Goal: Task Accomplishment & Management: Complete application form

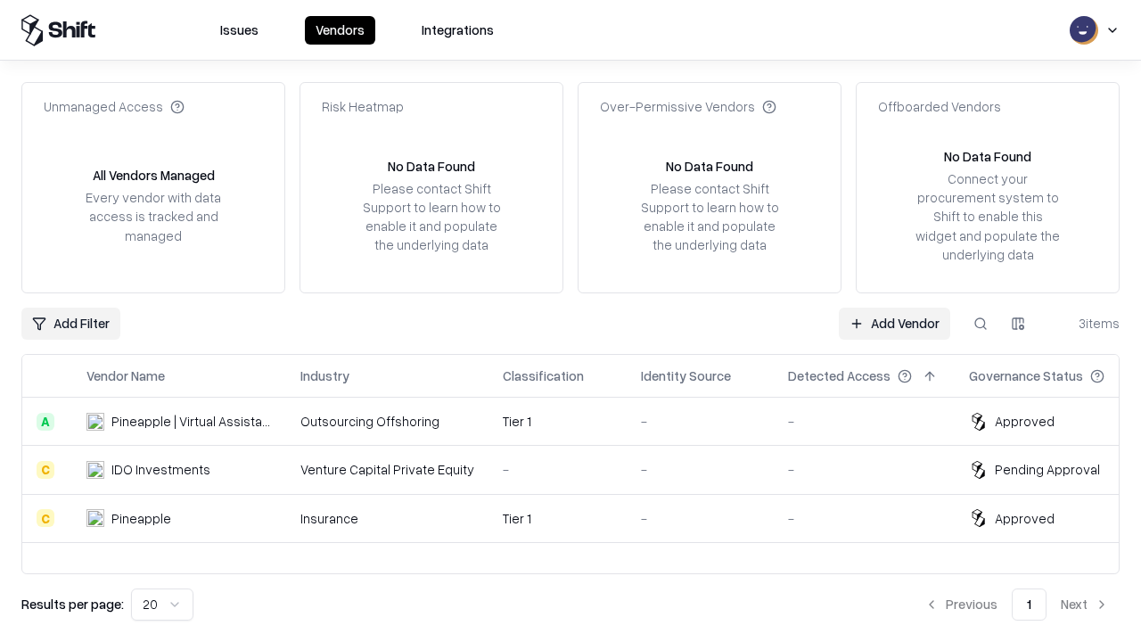
click at [894, 323] on link "Add Vendor" at bounding box center [894, 324] width 111 height 32
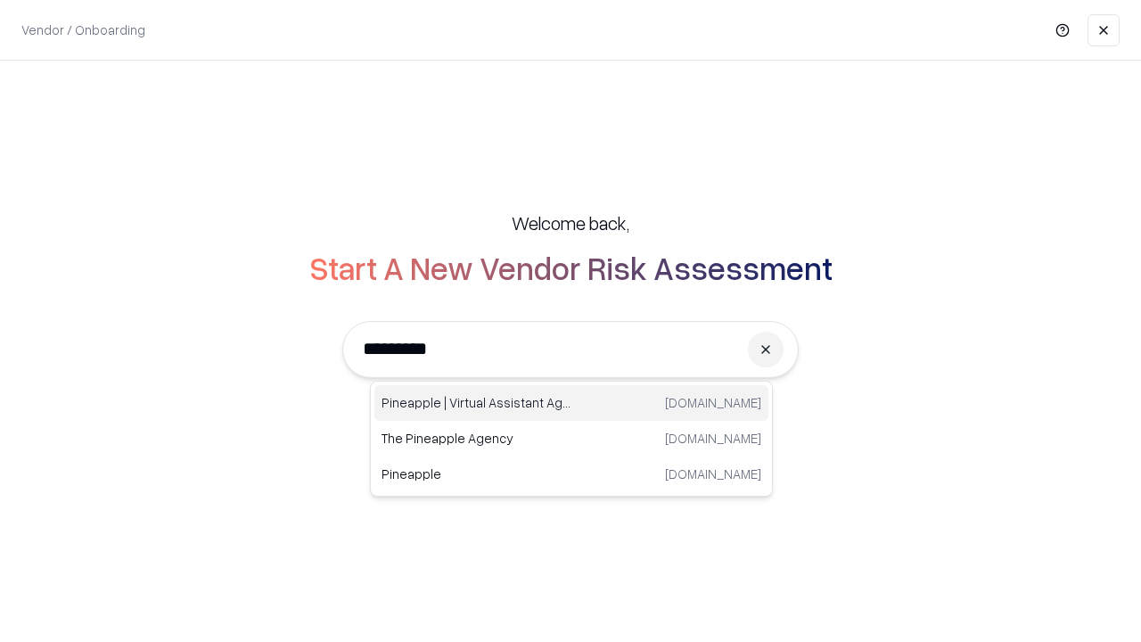
click at [571, 403] on div "Pineapple | Virtual Assistant Agency [DOMAIN_NAME]" at bounding box center [571, 403] width 394 height 36
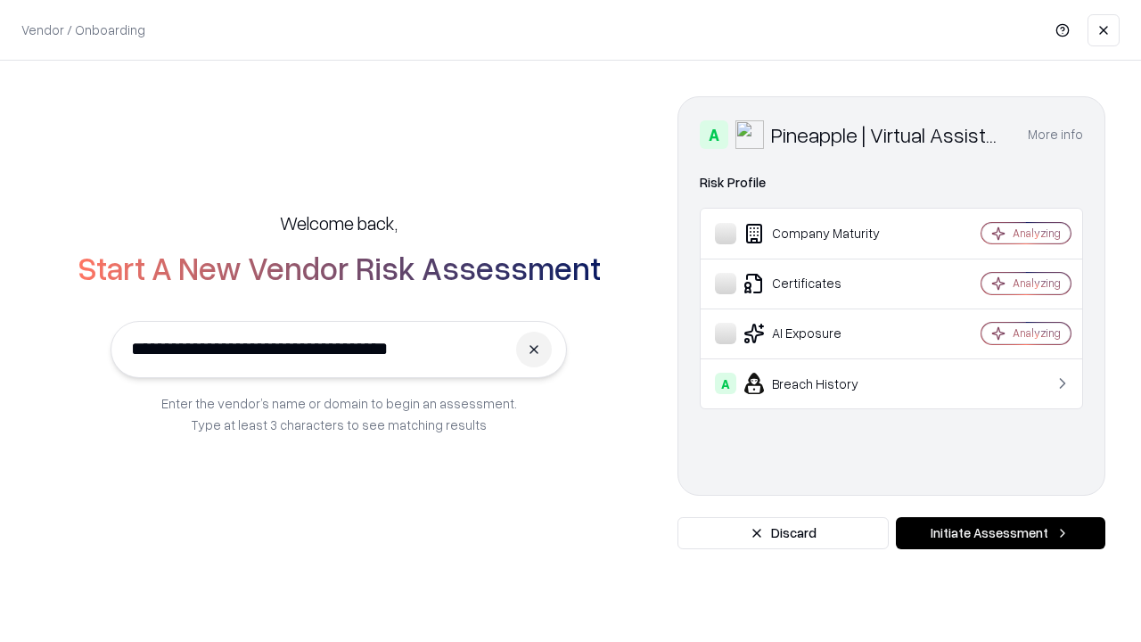
type input "**********"
click at [1000, 533] on button "Initiate Assessment" at bounding box center [1001, 533] width 210 height 32
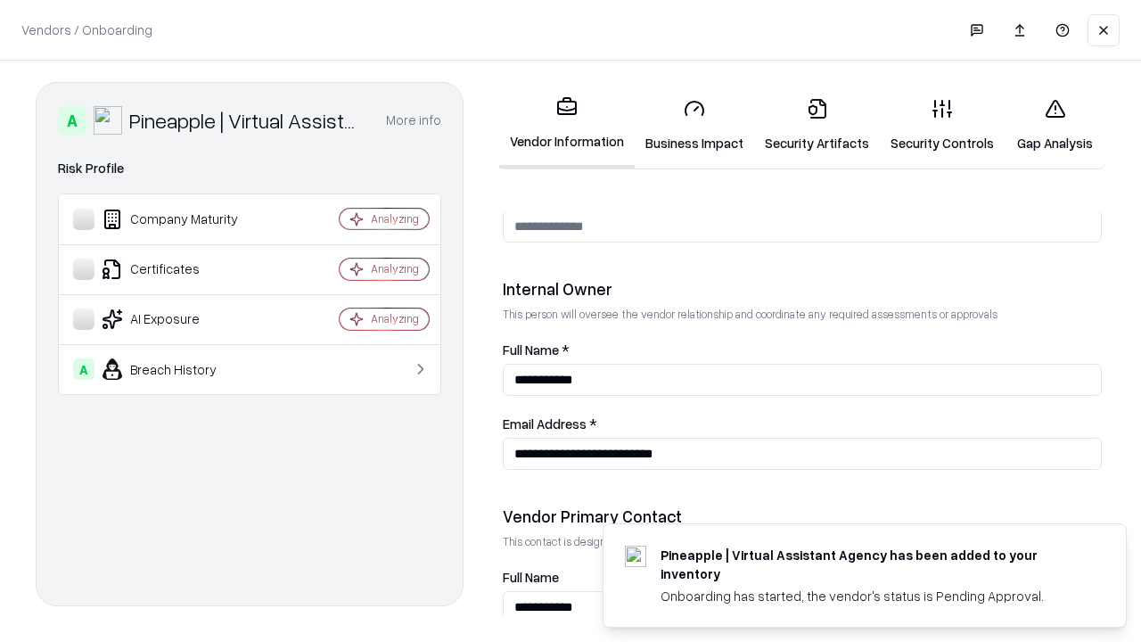
scroll to position [924, 0]
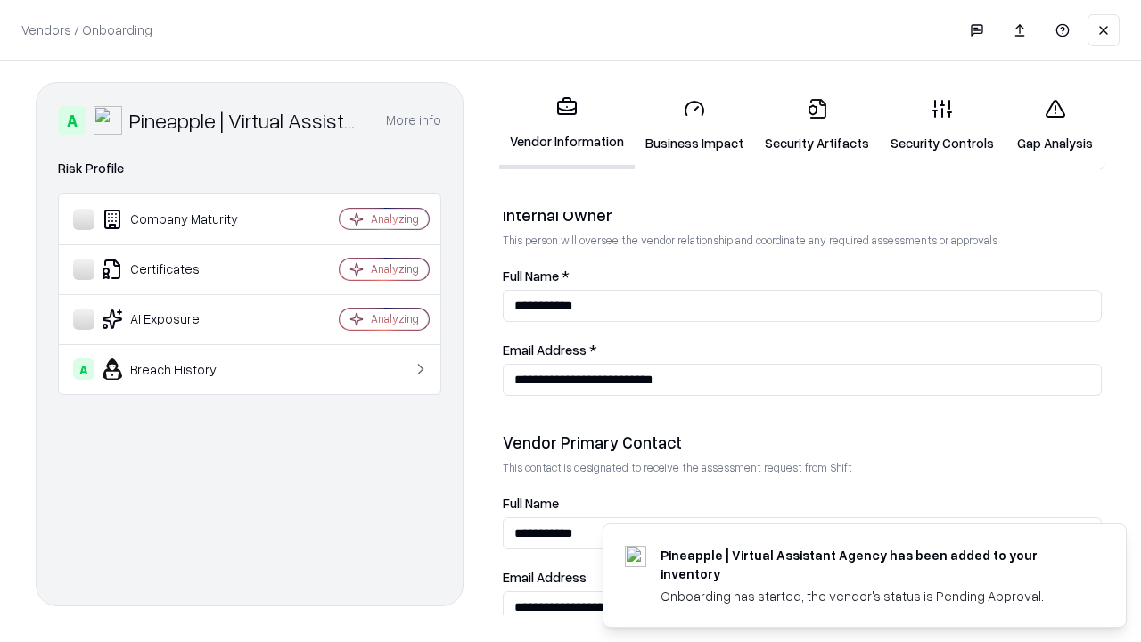
click at [695, 125] on link "Business Impact" at bounding box center [694, 125] width 119 height 83
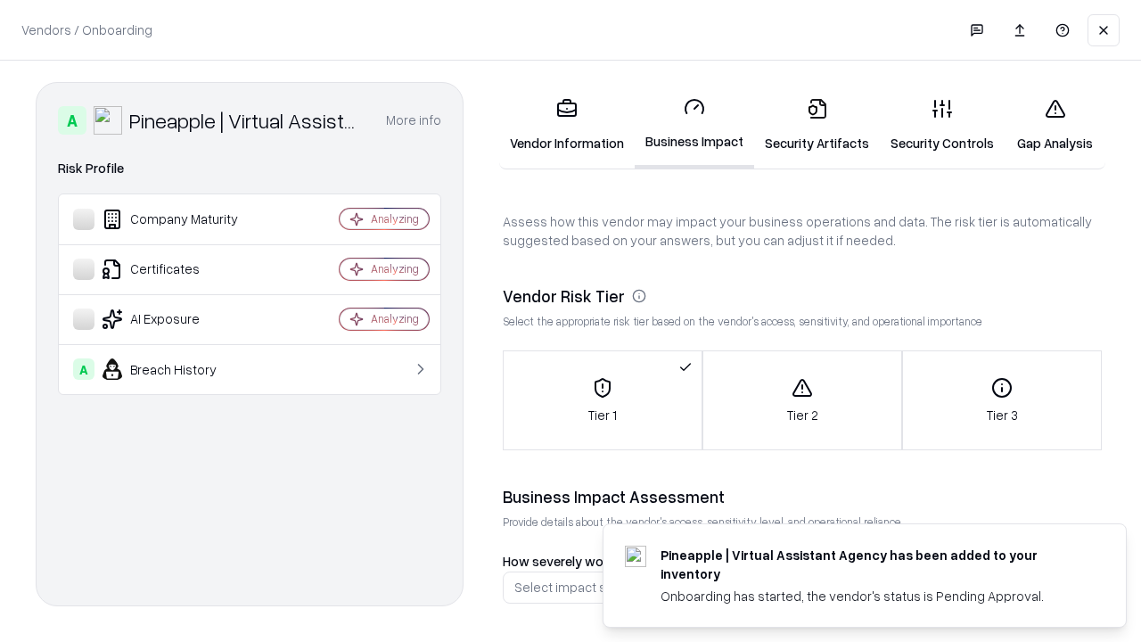
click at [817, 125] on link "Security Artifacts" at bounding box center [817, 125] width 126 height 83
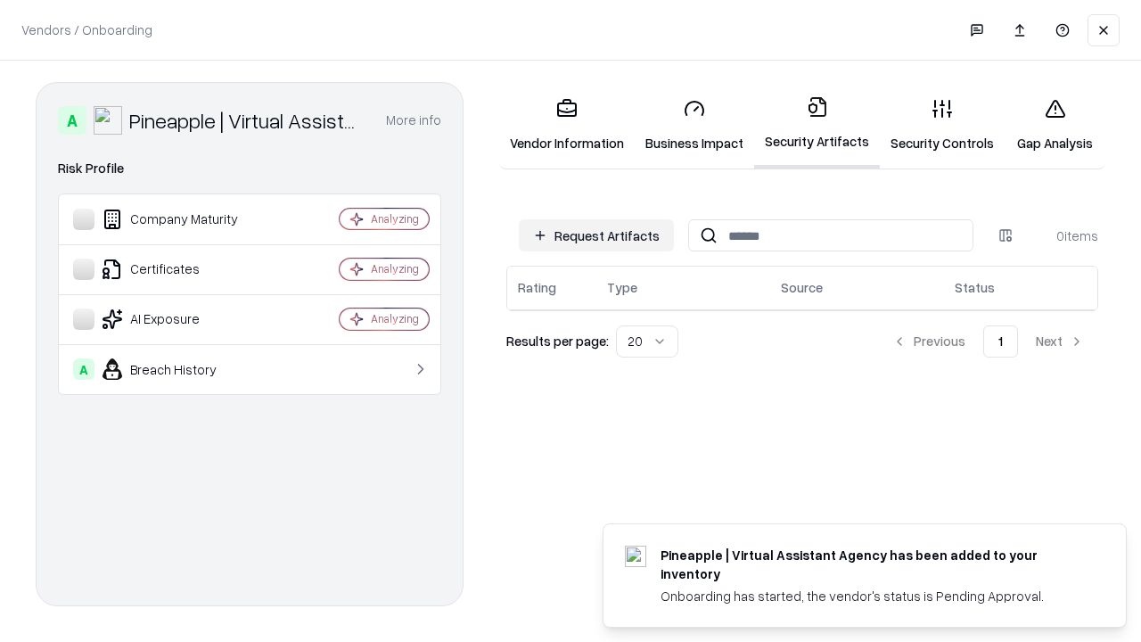
click at [596, 235] on button "Request Artifacts" at bounding box center [596, 235] width 155 height 32
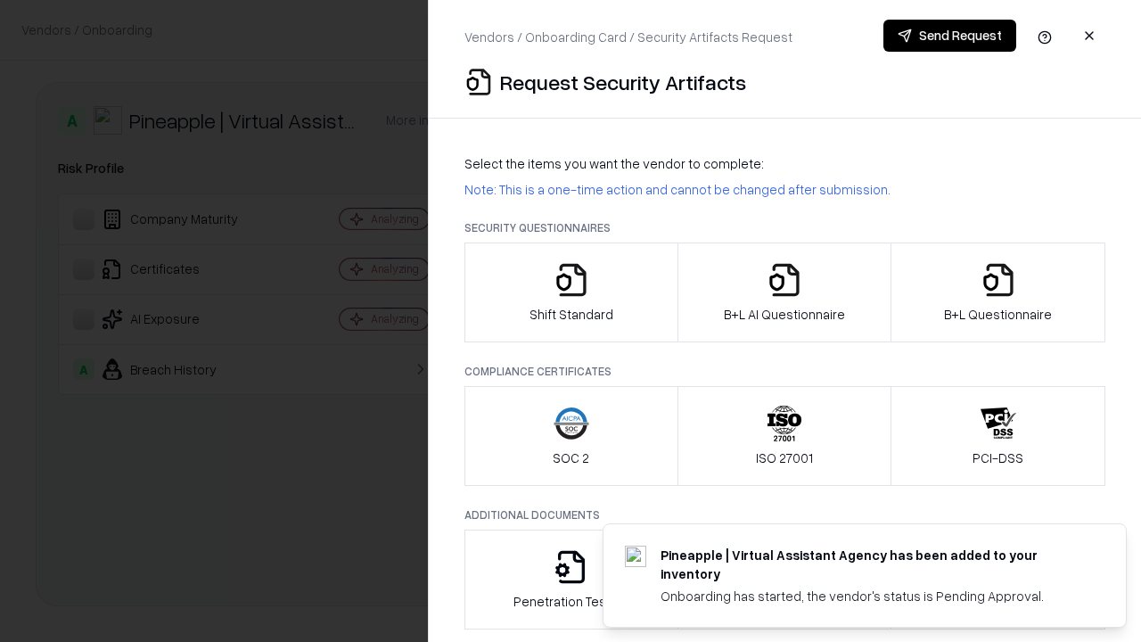
click at [571, 292] on icon "button" at bounding box center [572, 280] width 36 height 36
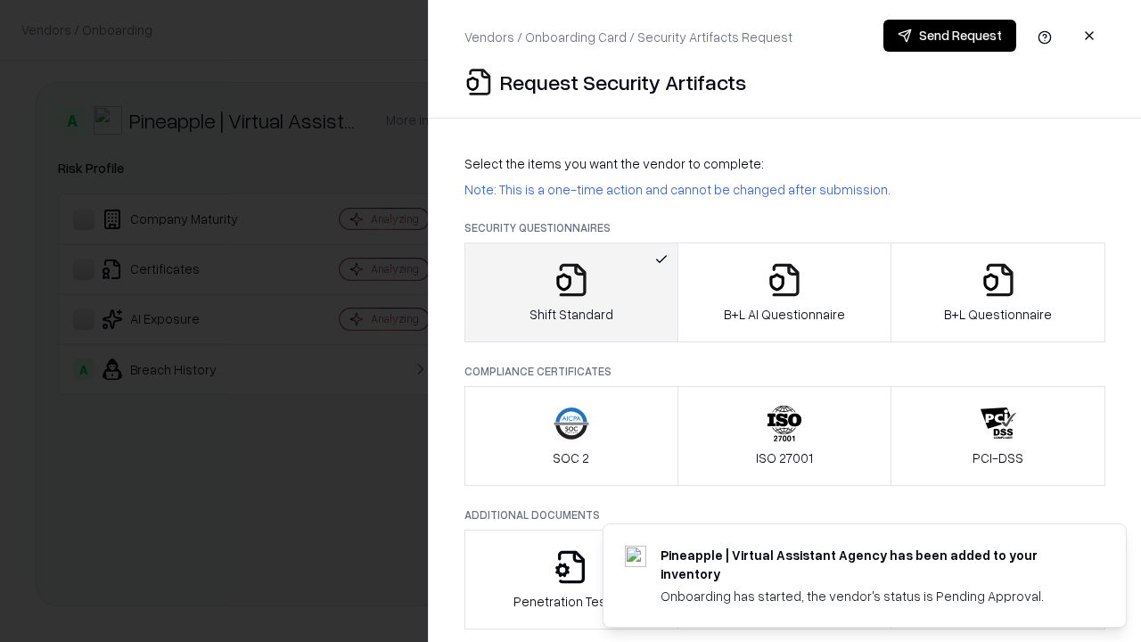
click at [949, 36] on button "Send Request" at bounding box center [950, 36] width 133 height 32
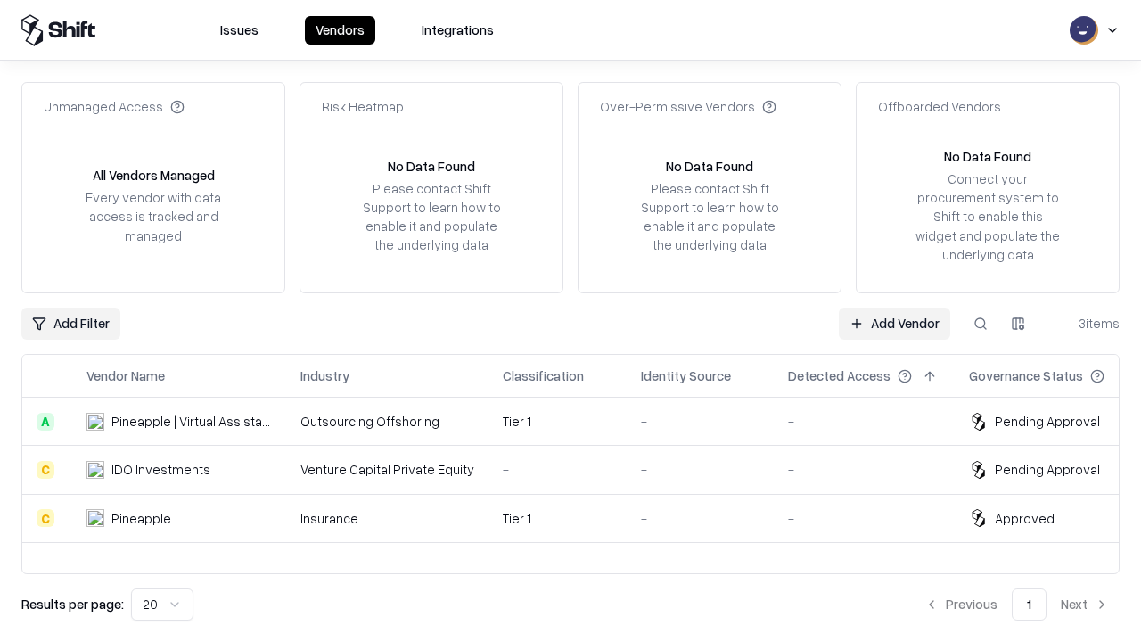
click at [981, 323] on button at bounding box center [981, 324] width 32 height 32
type input "**********"
click at [581, 421] on div "Tier 1" at bounding box center [558, 421] width 110 height 19
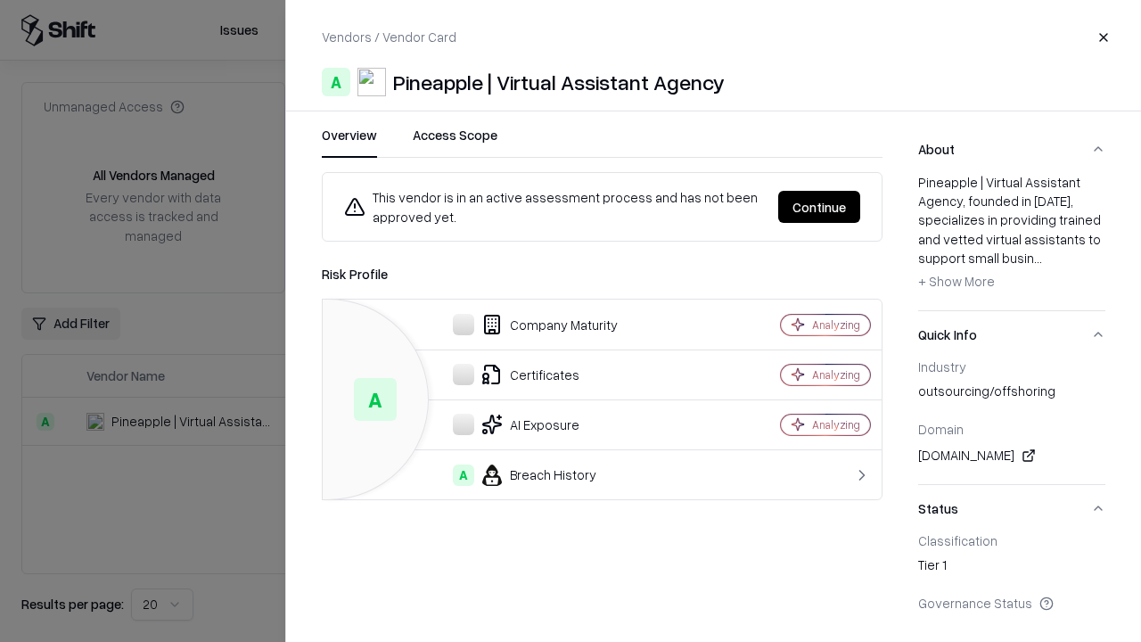
click at [819, 207] on button "Continue" at bounding box center [819, 207] width 82 height 32
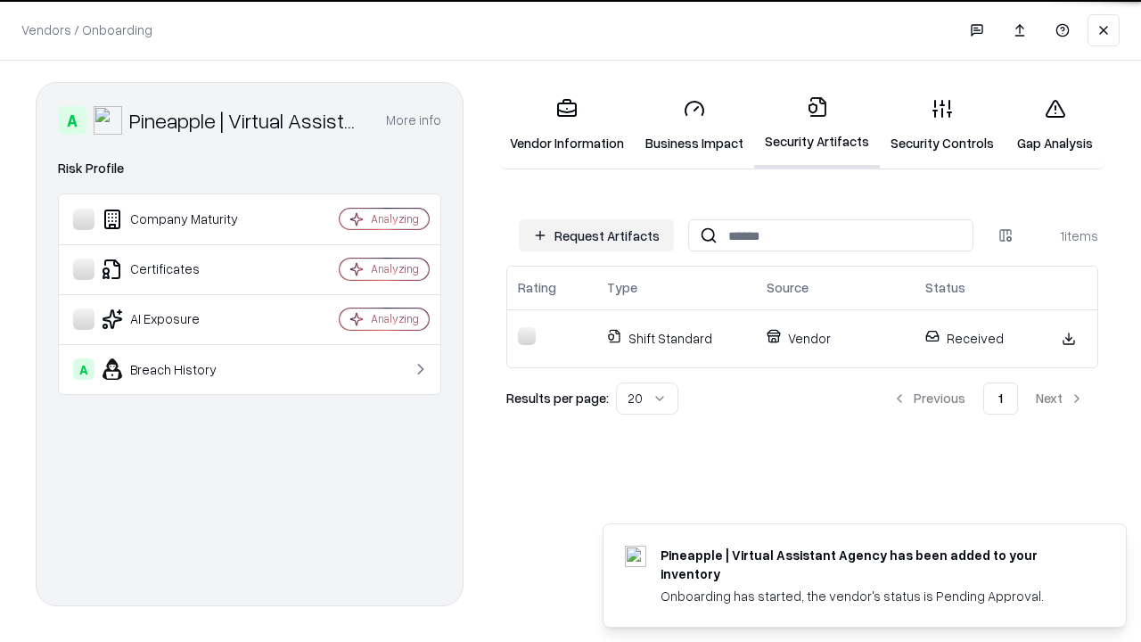
click at [942, 125] on link "Security Controls" at bounding box center [942, 125] width 125 height 83
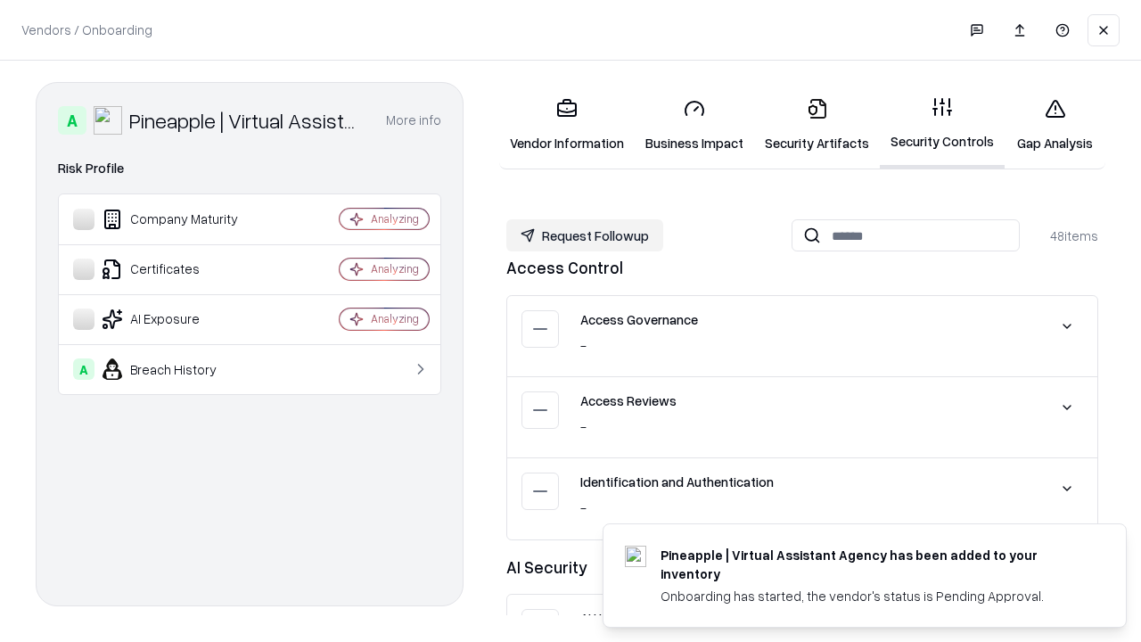
click at [585, 235] on button "Request Followup" at bounding box center [584, 235] width 157 height 32
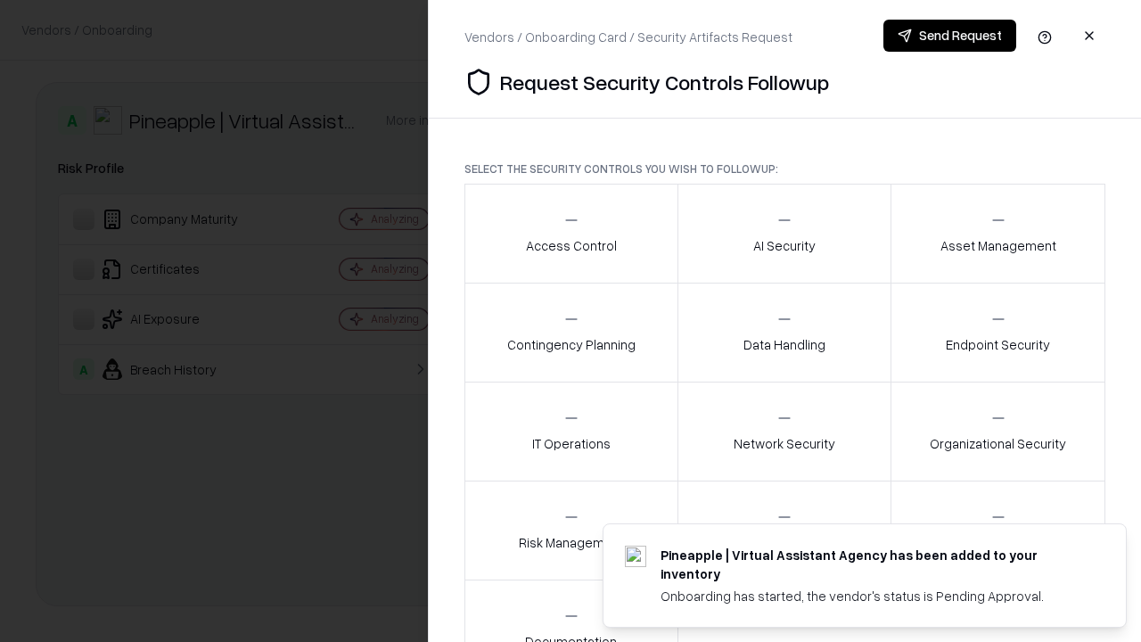
click at [571, 234] on div "Access Control" at bounding box center [571, 233] width 91 height 44
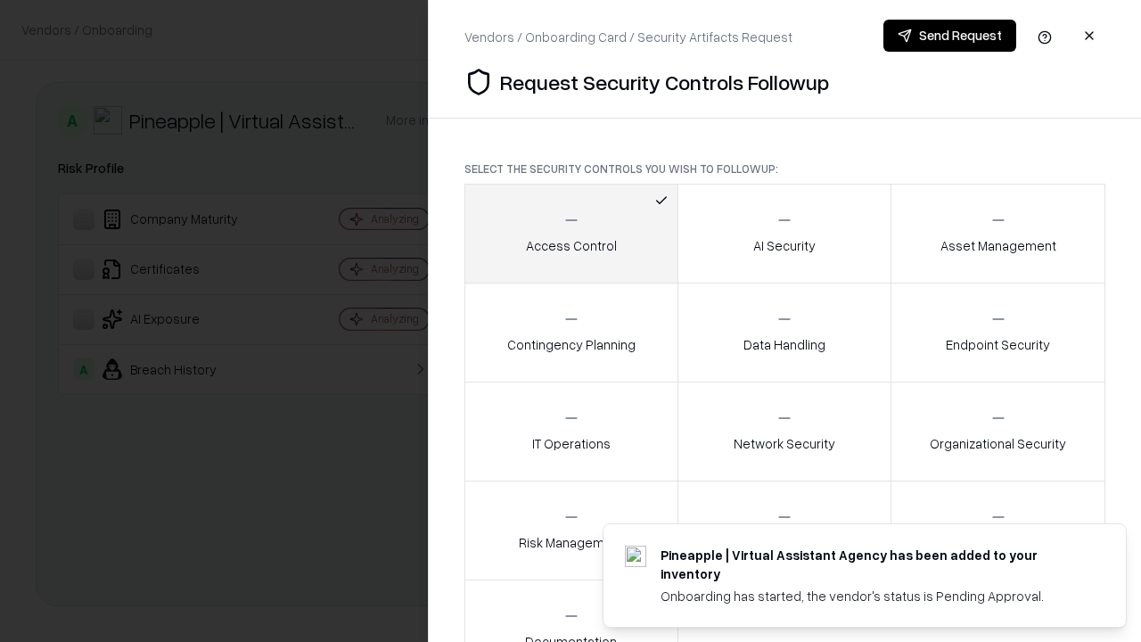
click at [949, 36] on button "Send Request" at bounding box center [950, 36] width 133 height 32
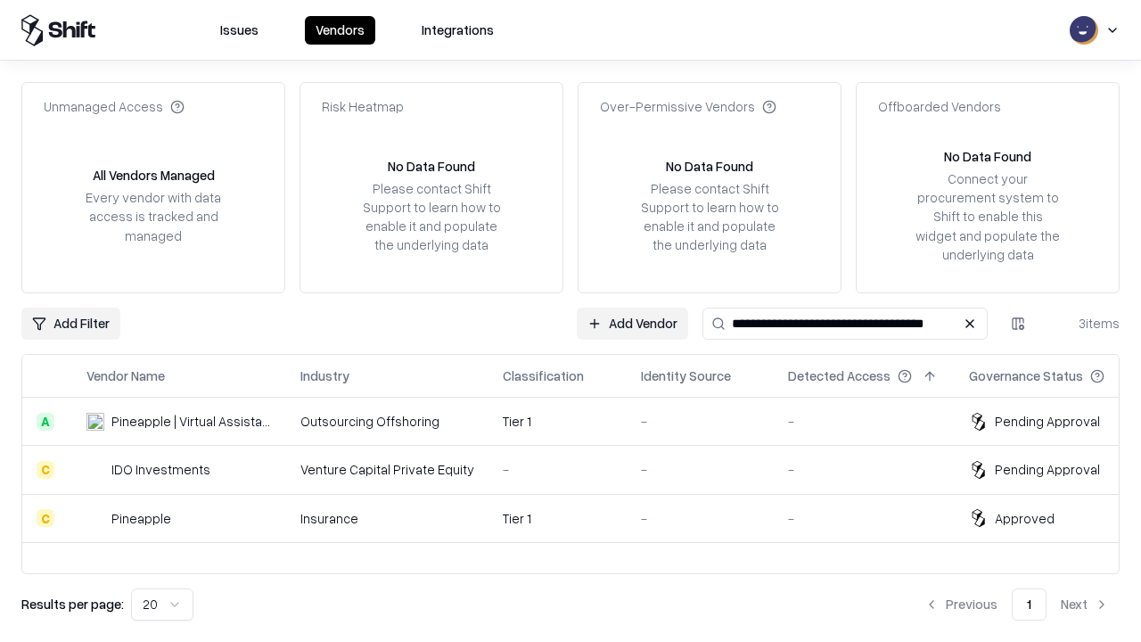
type input "**********"
click at [581, 421] on div "Tier 1" at bounding box center [558, 421] width 110 height 19
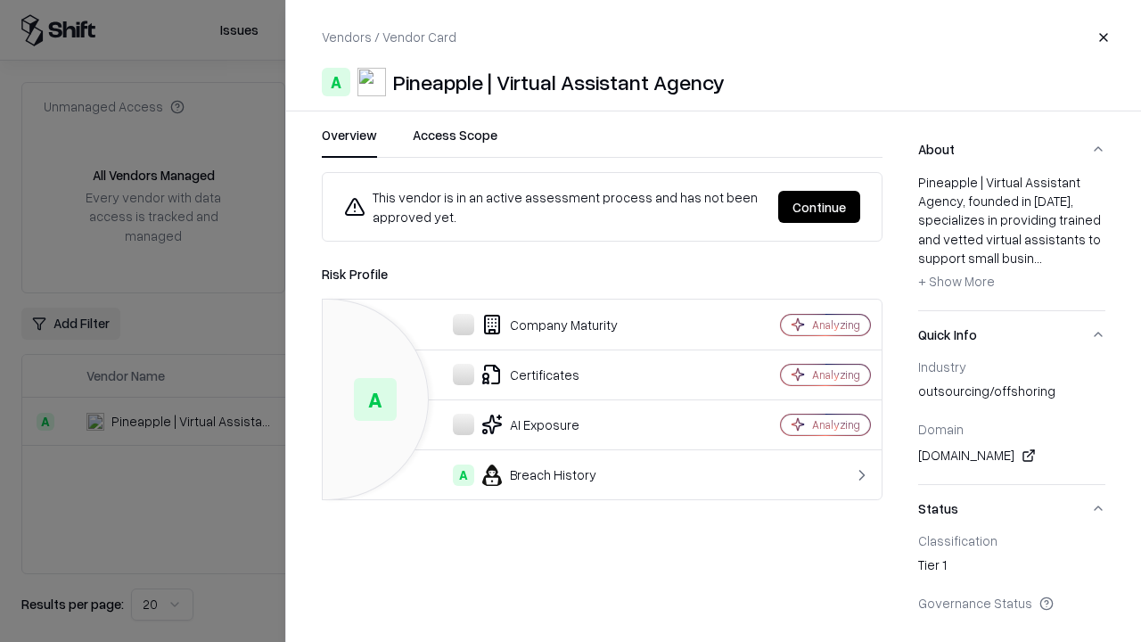
click at [819, 207] on button "Continue" at bounding box center [819, 207] width 82 height 32
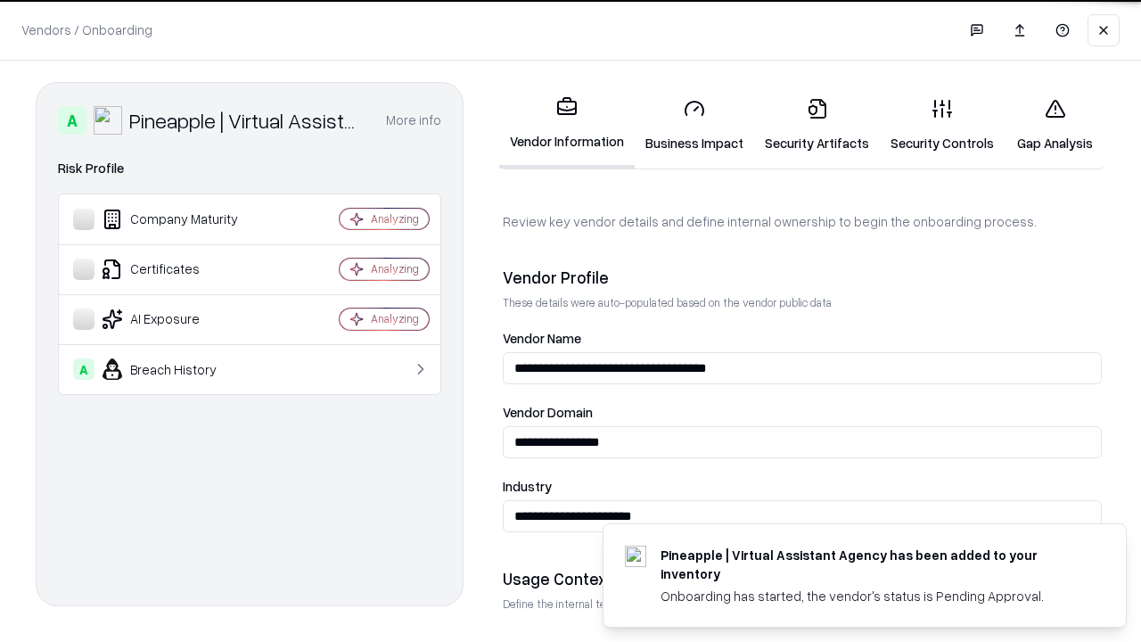
click at [1055, 125] on link "Gap Analysis" at bounding box center [1055, 125] width 101 height 83
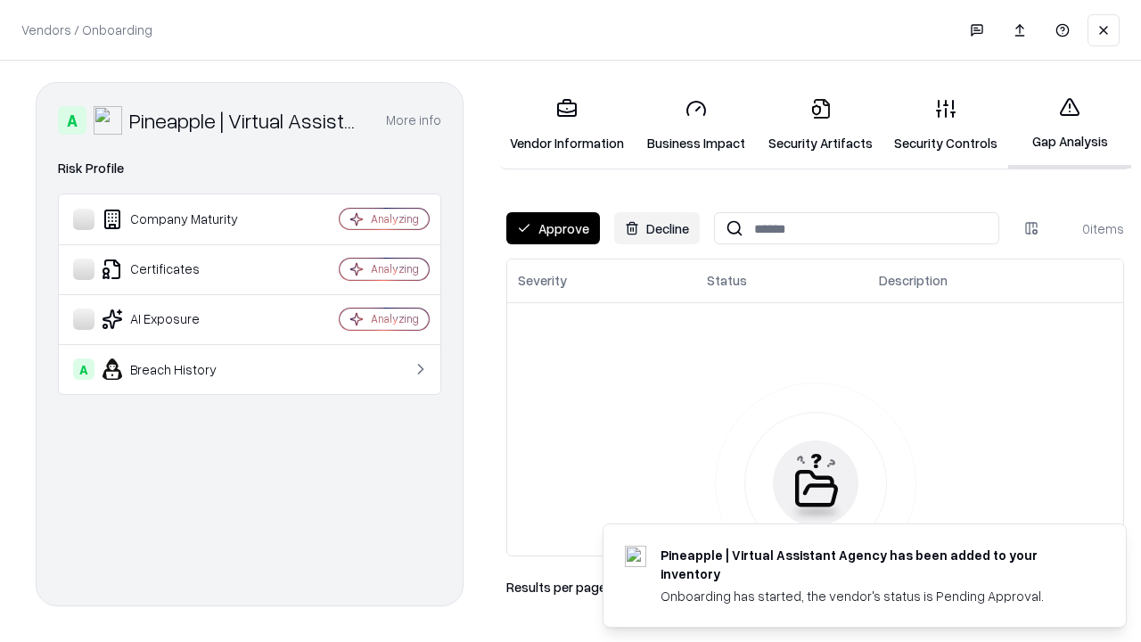
click at [553, 228] on button "Approve" at bounding box center [553, 228] width 94 height 32
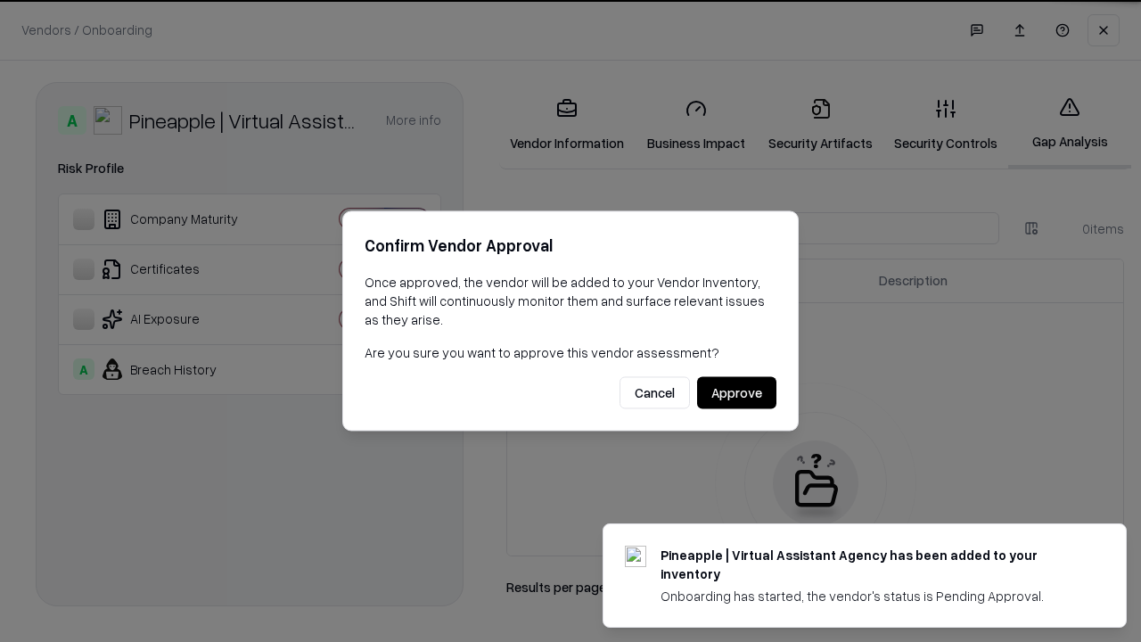
click at [736, 392] on button "Approve" at bounding box center [736, 393] width 79 height 32
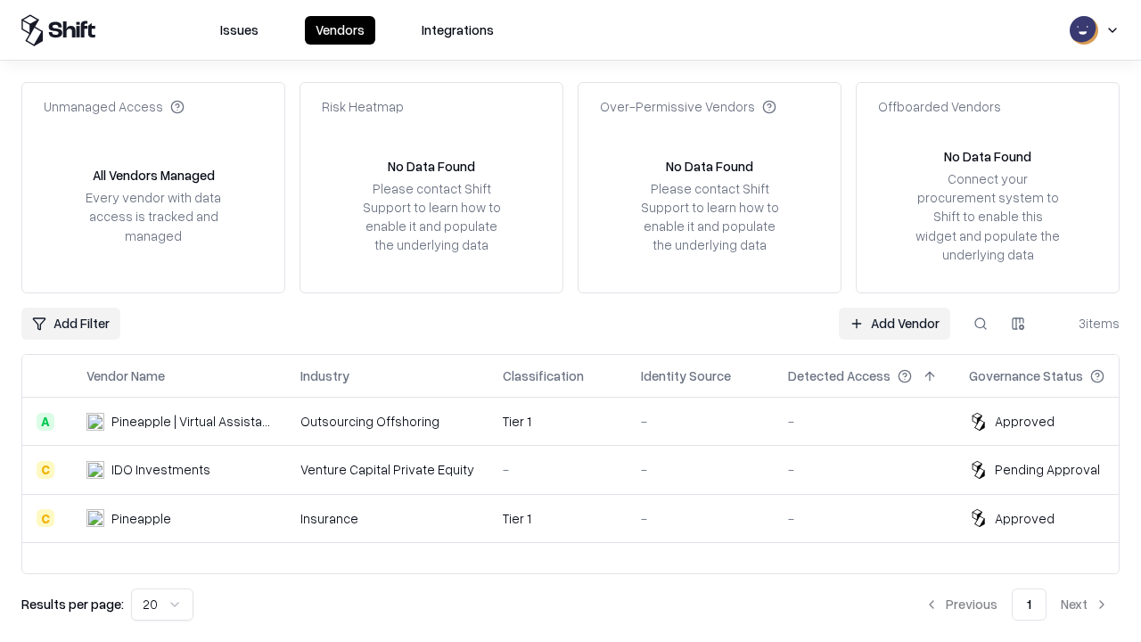
type input "**********"
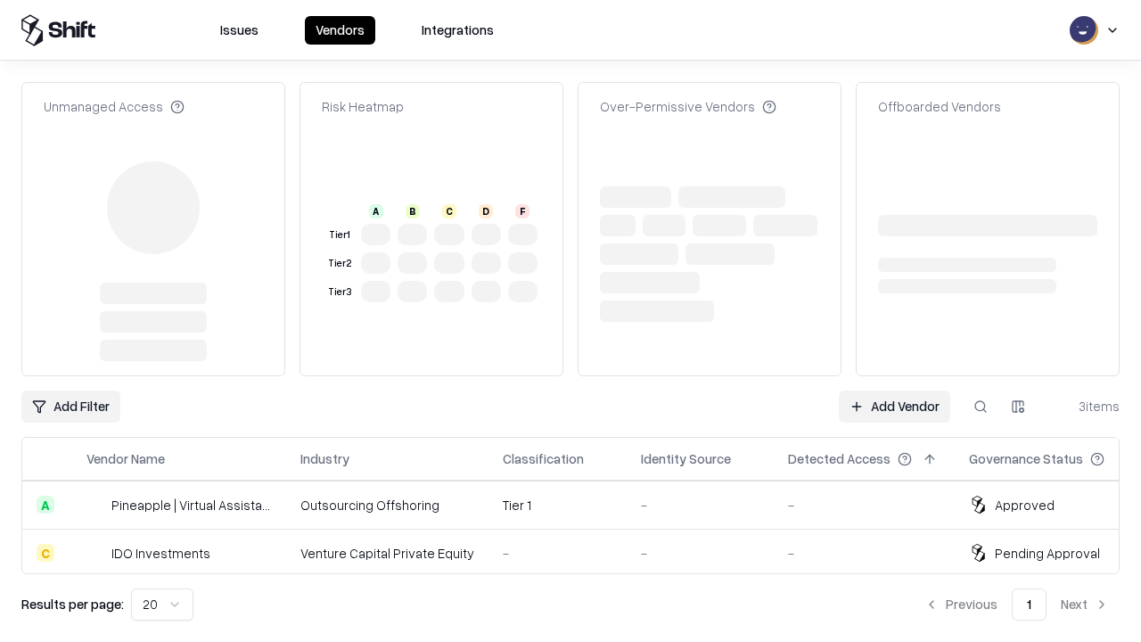
click at [894, 390] on link "Add Vendor" at bounding box center [894, 406] width 111 height 32
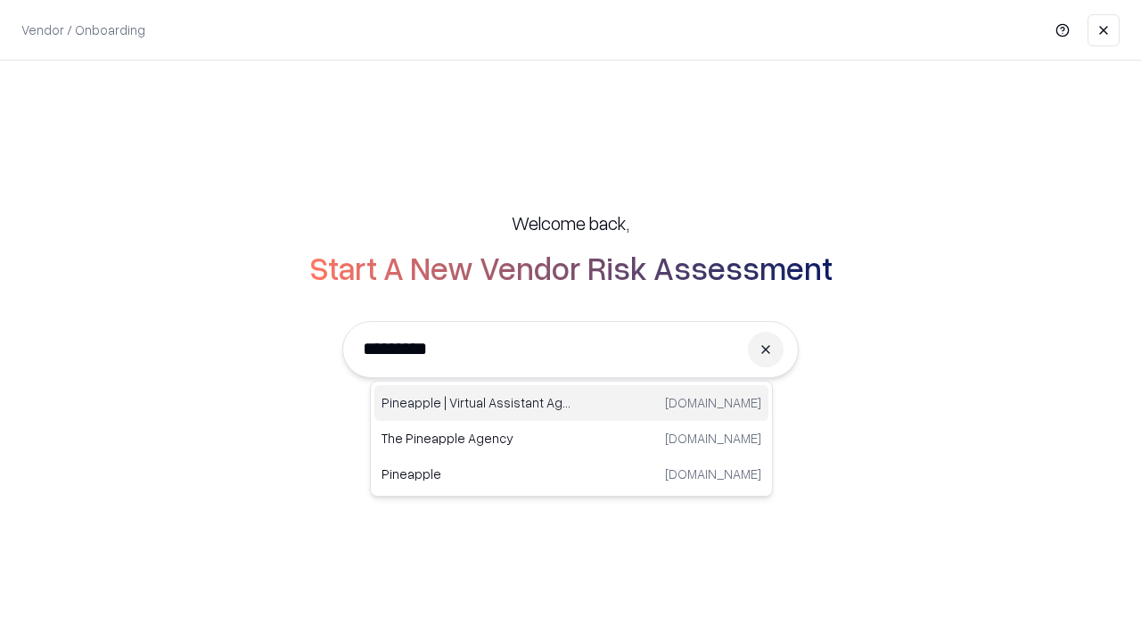
click at [571, 403] on div "Pineapple | Virtual Assistant Agency trypineapple.com" at bounding box center [571, 403] width 394 height 36
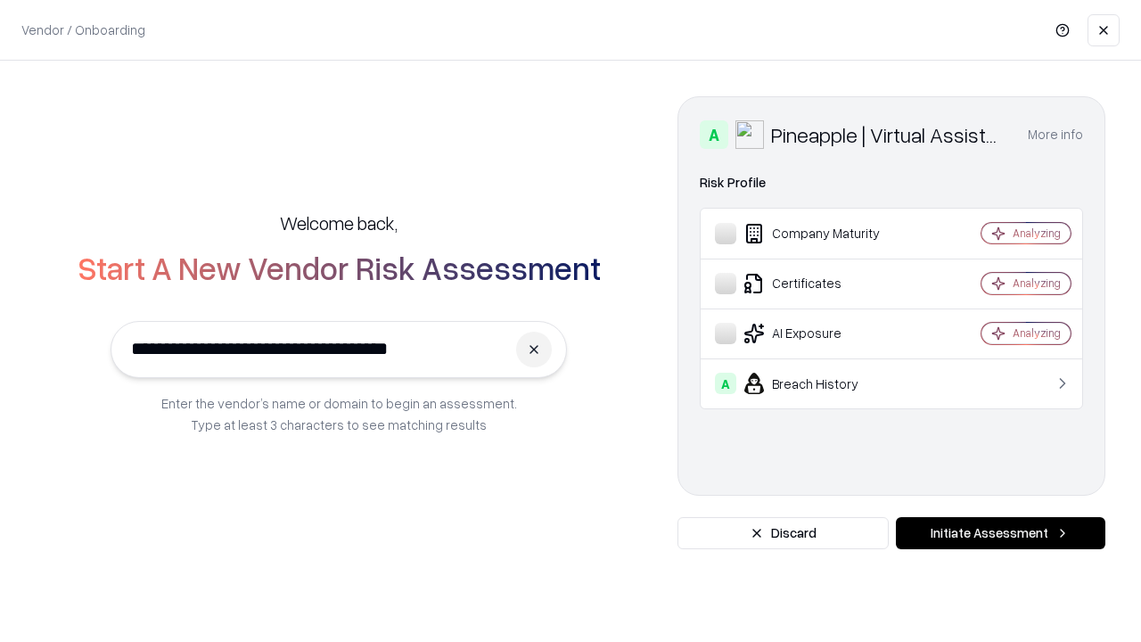
type input "**********"
click at [1000, 533] on button "Initiate Assessment" at bounding box center [1001, 533] width 210 height 32
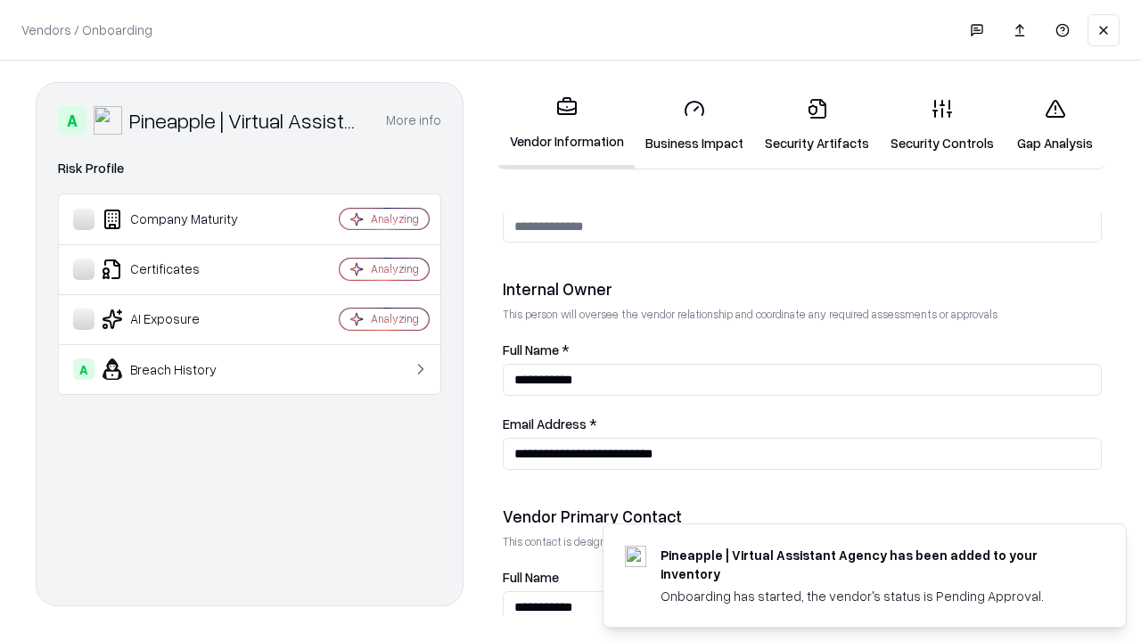
scroll to position [924, 0]
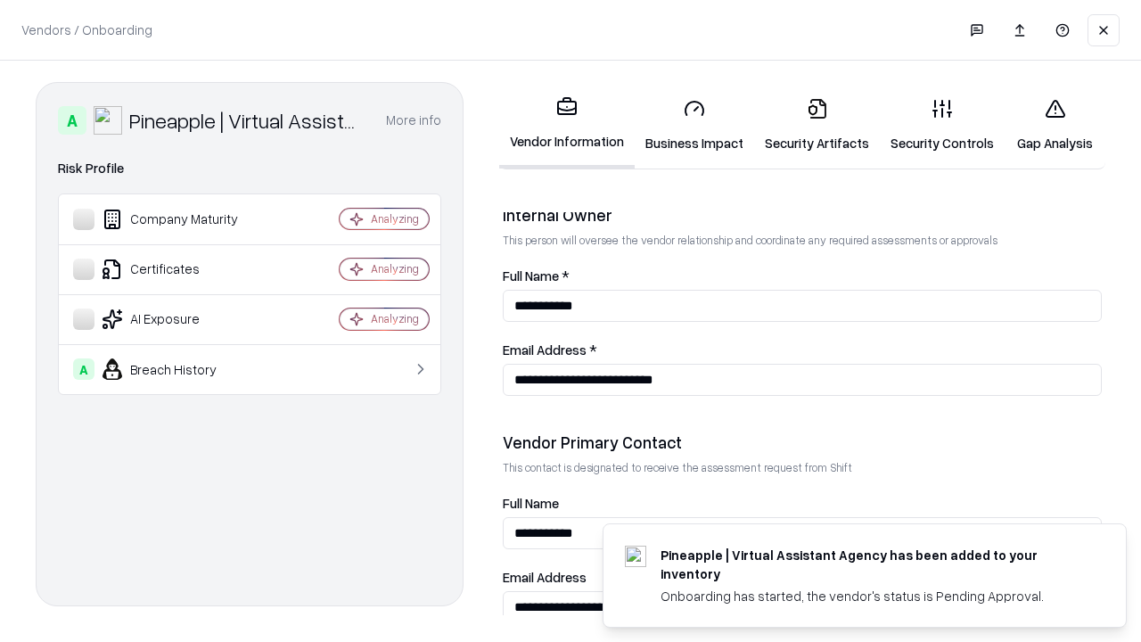
click at [1055, 125] on link "Gap Analysis" at bounding box center [1055, 125] width 101 height 83
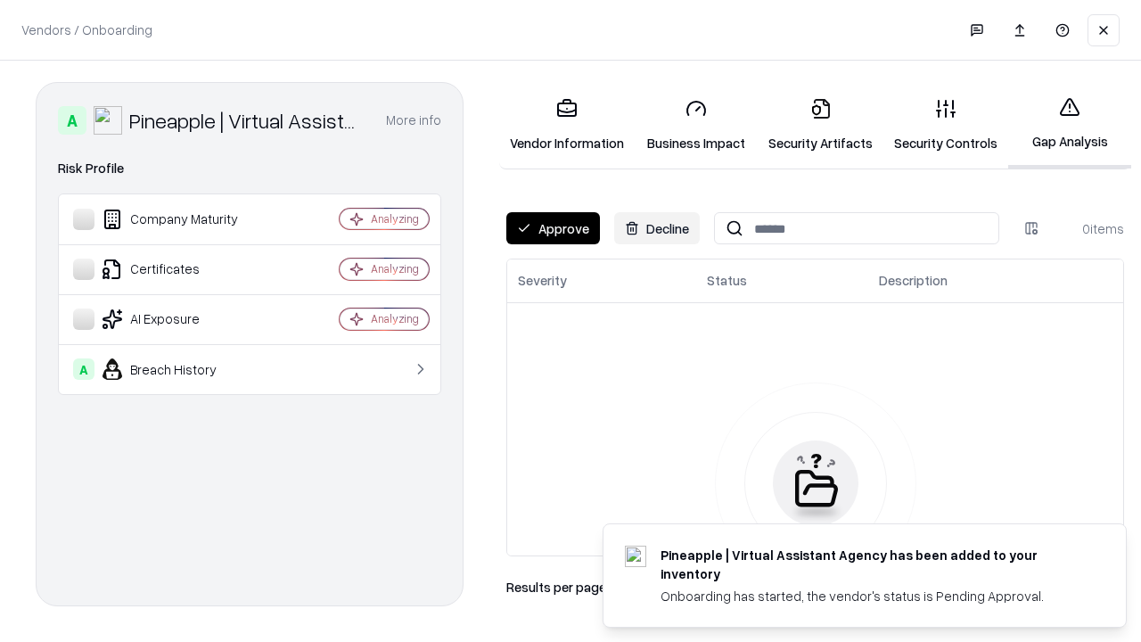
click at [553, 228] on button "Approve" at bounding box center [553, 228] width 94 height 32
